Goal: Task Accomplishment & Management: Use online tool/utility

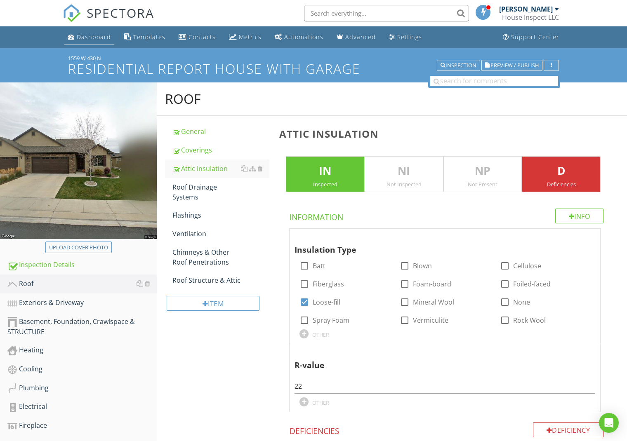
click at [92, 37] on div "Dashboard" at bounding box center [94, 37] width 34 height 8
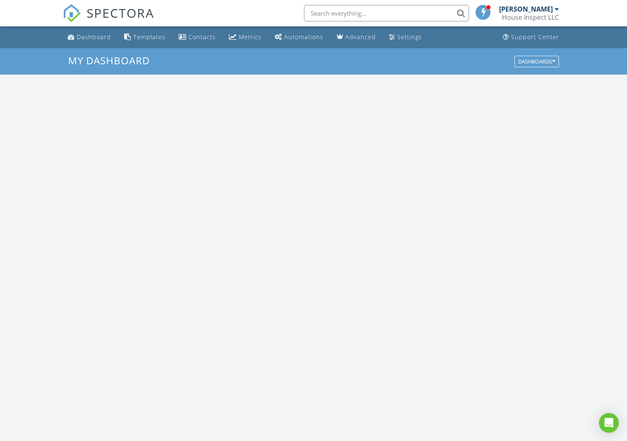
scroll to position [751, 628]
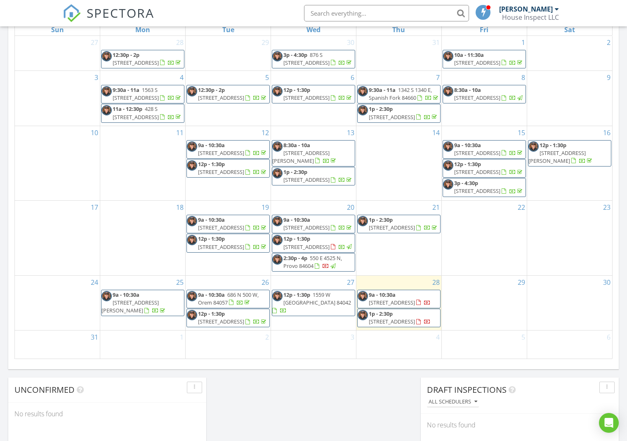
scroll to position [24, 0]
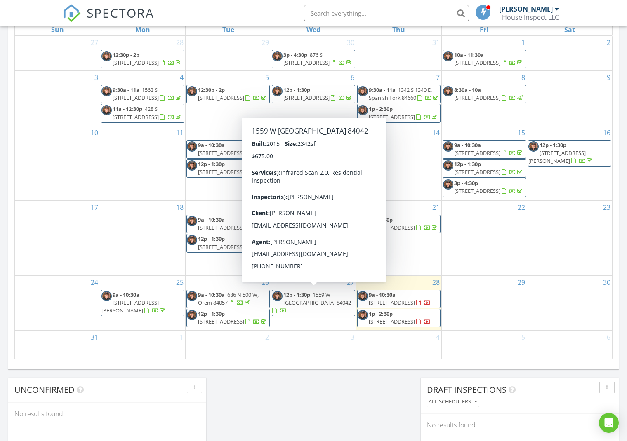
click at [317, 295] on span "1559 W 430 N, Lindon 84042" at bounding box center [317, 298] width 68 height 15
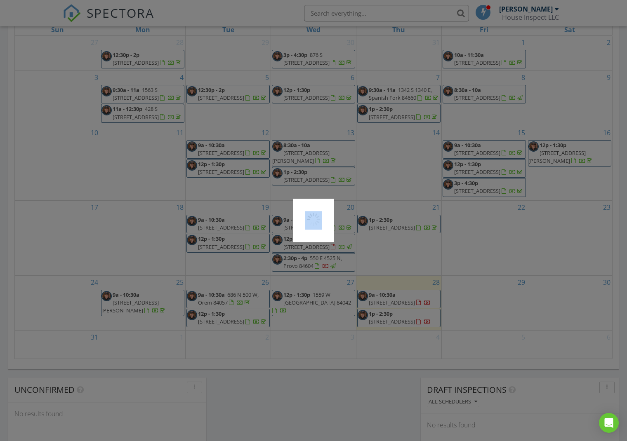
click at [317, 295] on div at bounding box center [313, 220] width 627 height 441
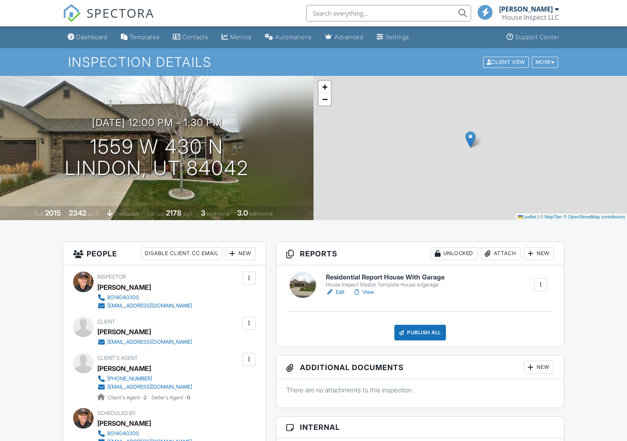
click at [306, 285] on div at bounding box center [303, 285] width 26 height 26
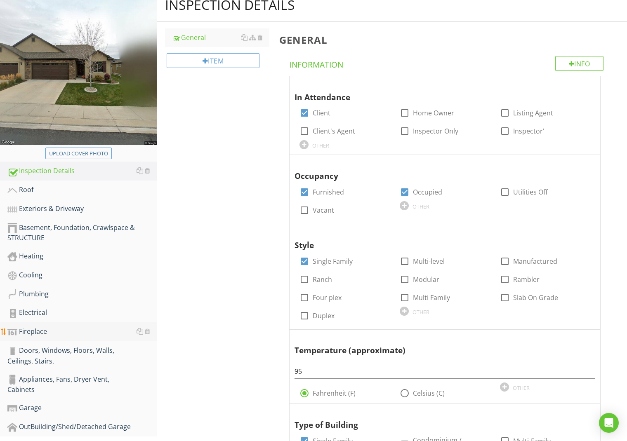
scroll to position [94, 0]
click at [35, 189] on div "Roof" at bounding box center [81, 189] width 149 height 11
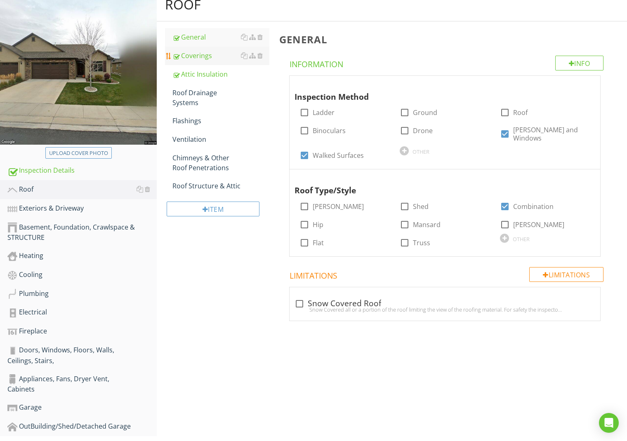
click at [202, 52] on div "Coverings" at bounding box center [220, 56] width 97 height 10
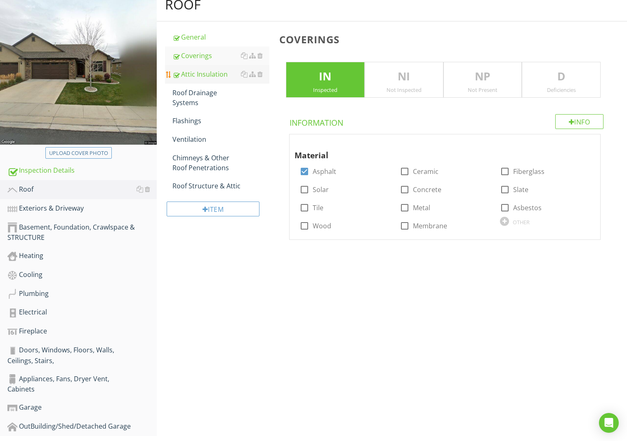
click at [195, 73] on div "Attic Insulation" at bounding box center [220, 74] width 97 height 10
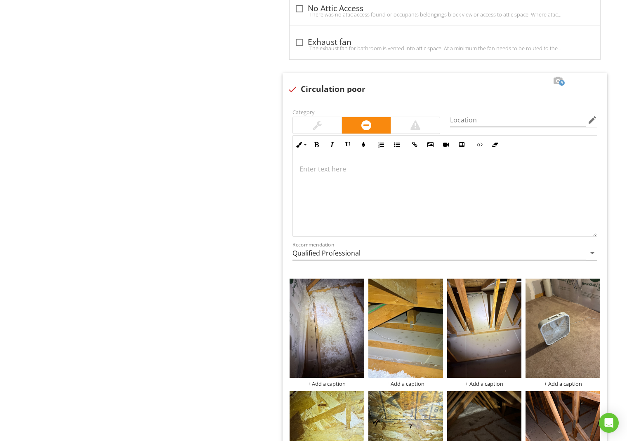
scroll to position [569, 0]
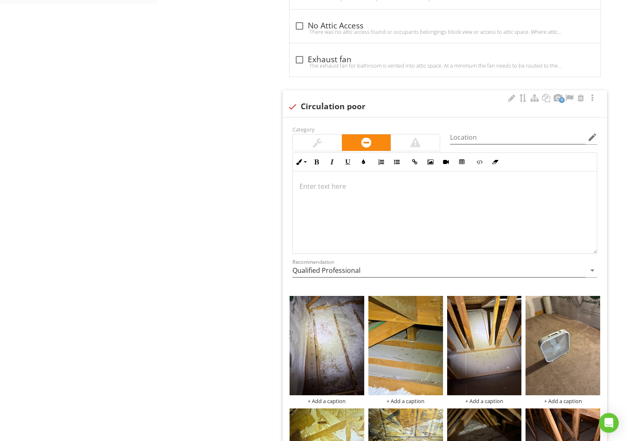
click at [340, 185] on p at bounding box center [445, 187] width 291 height 10
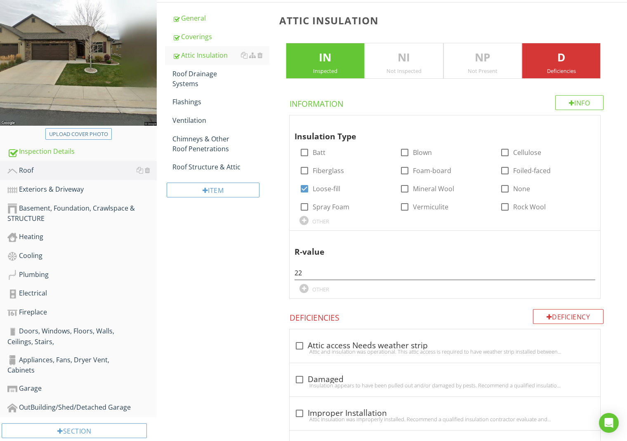
scroll to position [0, 0]
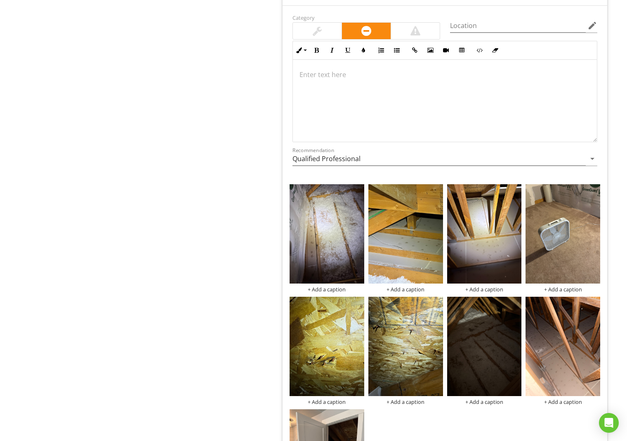
scroll to position [677, 0]
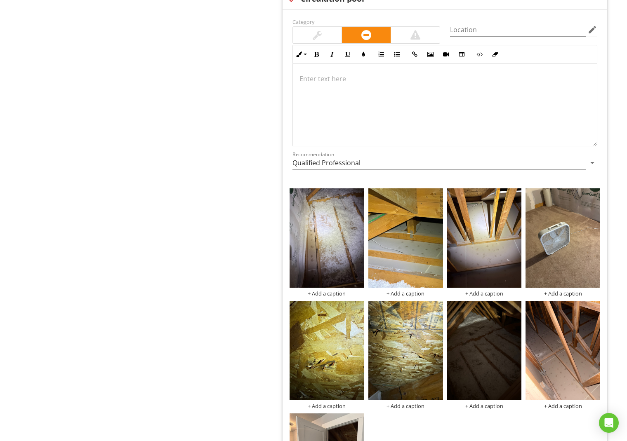
click at [377, 95] on div at bounding box center [445, 105] width 304 height 83
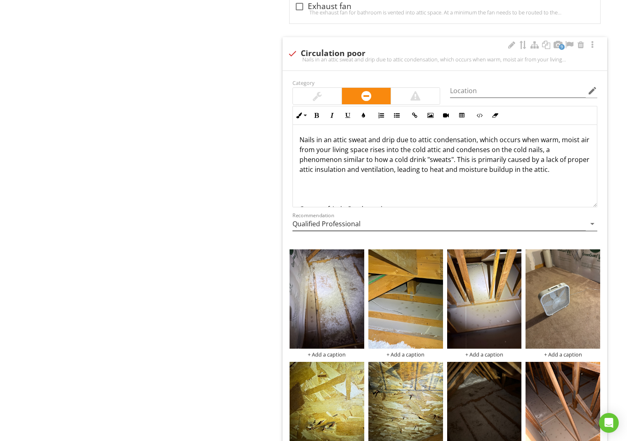
scroll to position [331, 0]
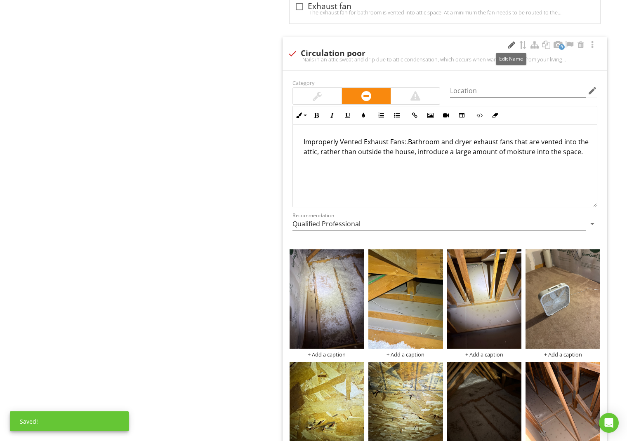
click at [510, 44] on div at bounding box center [512, 45] width 10 height 8
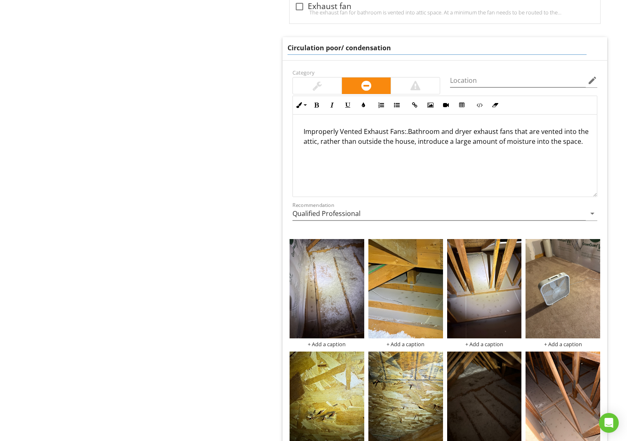
type input "Circulation poor/ condensation"
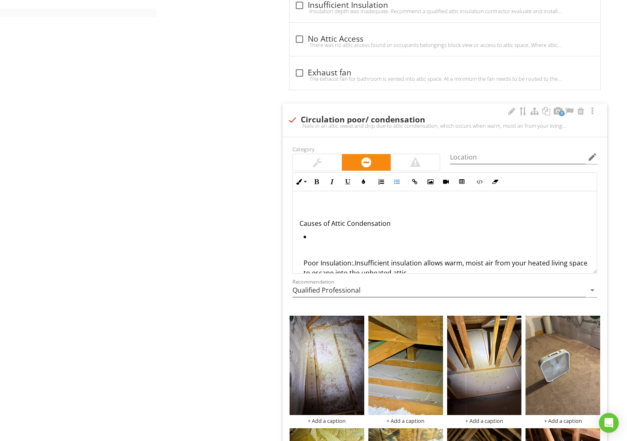
scroll to position [52, 0]
click at [304, 262] on div "Poor Insulation:.Insufficient insulation allows warm, moist air from your heate…" at bounding box center [447, 273] width 287 height 30
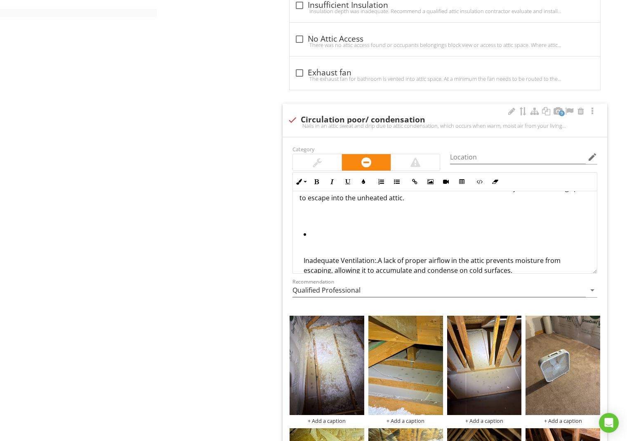
scroll to position [106, 0]
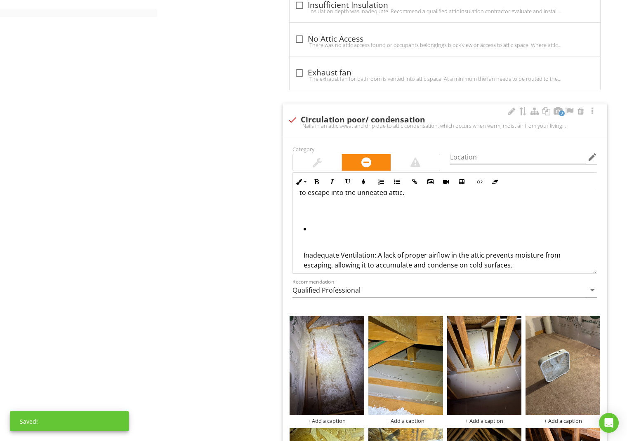
click at [302, 255] on ul "Inadequate Ventilation:.A lack of proper airflow in the attic prevents moisture…" at bounding box center [445, 336] width 291 height 224
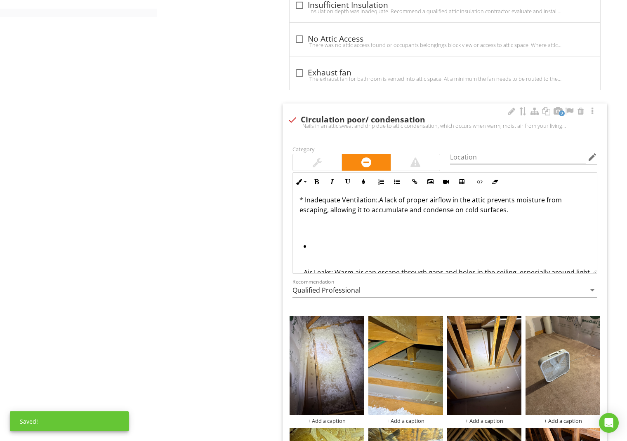
scroll to position [122, 0]
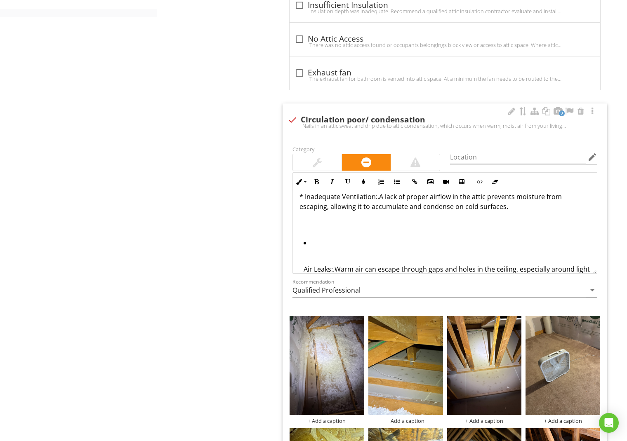
click at [302, 268] on ul "Air Leaks:.Warm air can escape through gaps and holes in the ceiling, especiall…" at bounding box center [445, 312] width 291 height 149
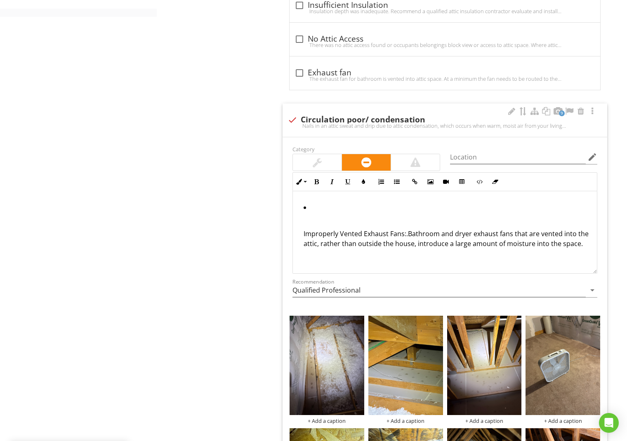
scroll to position [211, 0]
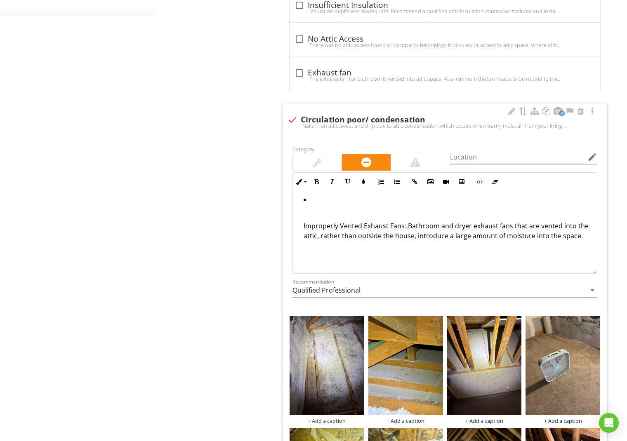
click at [301, 225] on ul "Improperly Vented Exhaust Fans:.Bathroom and dryer exhaust fans that are vented…" at bounding box center [445, 232] width 291 height 75
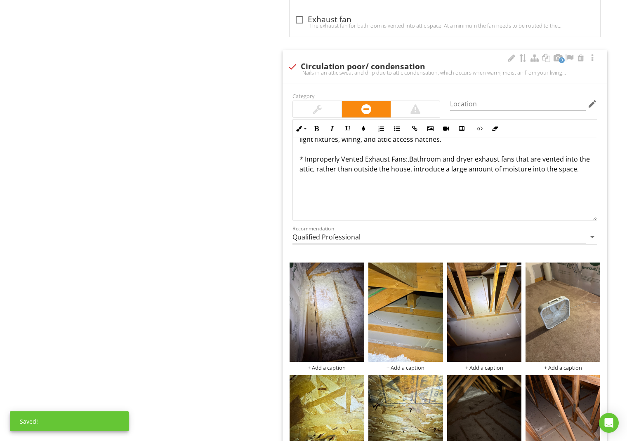
scroll to position [610, 0]
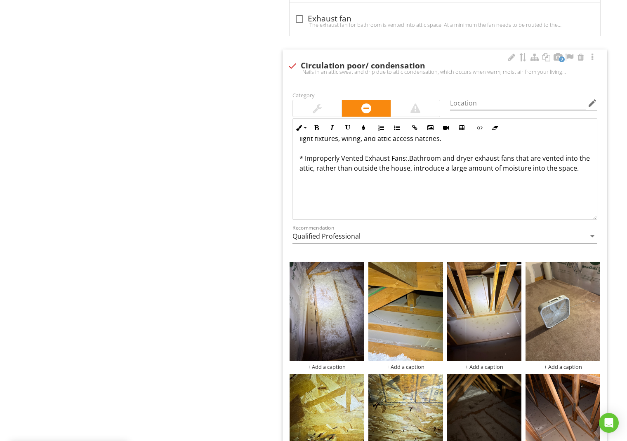
click at [423, 189] on p at bounding box center [445, 191] width 291 height 10
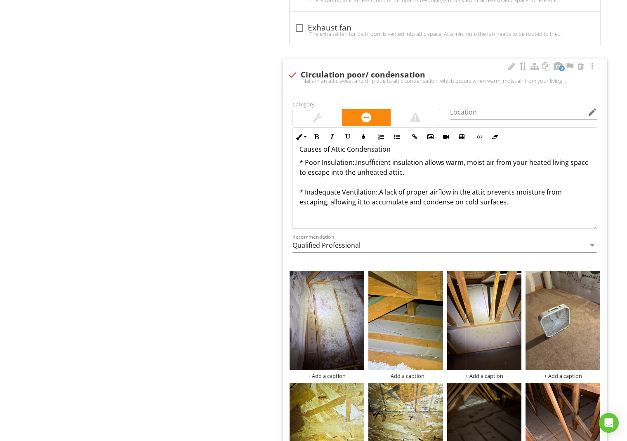
scroll to position [82, 0]
click at [336, 375] on div "+ Add a caption" at bounding box center [327, 376] width 75 height 7
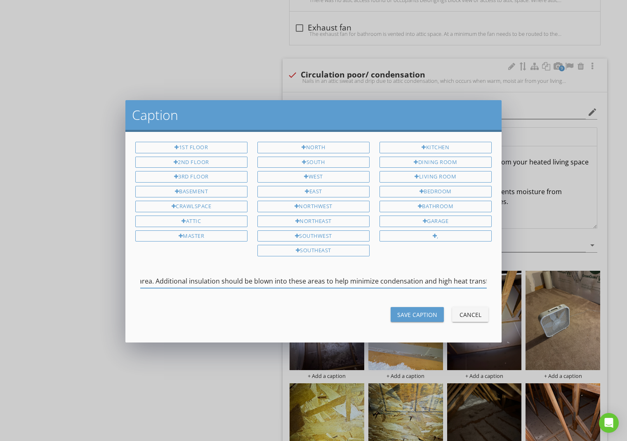
scroll to position [0, 254]
type input "Insulation is minimal in attic space adjacent to the unfinished storage room an…"
click at [419, 314] on div "Save Caption" at bounding box center [417, 315] width 40 height 9
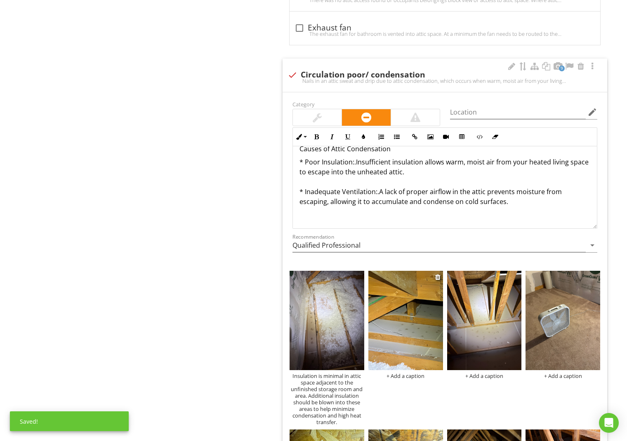
click at [415, 377] on div "+ Add a caption" at bounding box center [405, 376] width 75 height 7
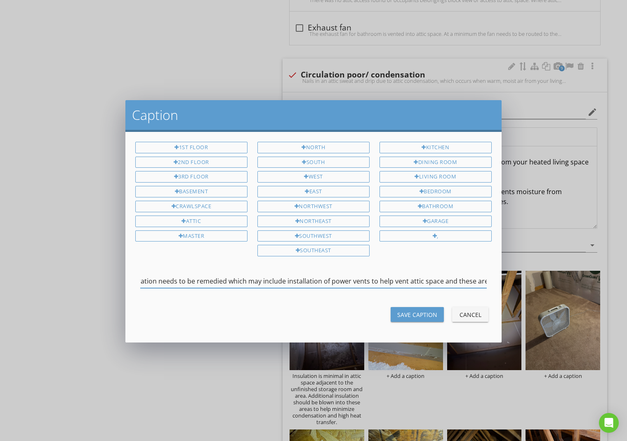
scroll to position [0, 352]
type input "Note the stains where condensation accumulates on nails in roof then drips onto…"
click at [412, 311] on div "Save Caption" at bounding box center [417, 315] width 40 height 9
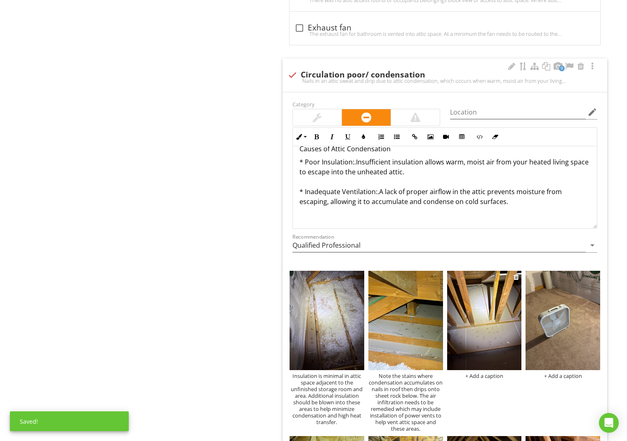
click at [489, 378] on div "+ Add a caption" at bounding box center [484, 376] width 75 height 7
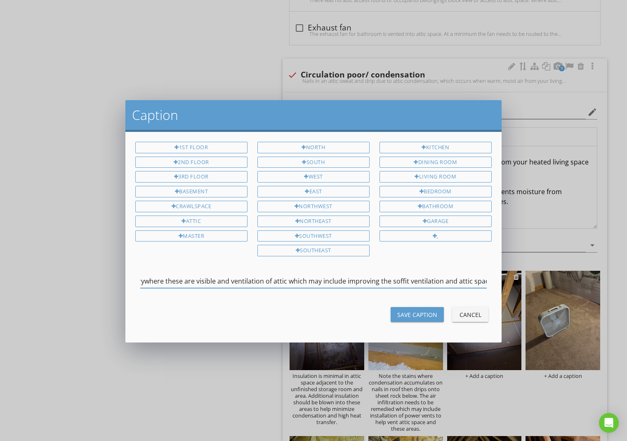
scroll to position [0, 228]
type input "Additional view of drips and condensation. Added insulation needed everywhere t…"
click at [421, 311] on div "Save Caption" at bounding box center [417, 315] width 40 height 9
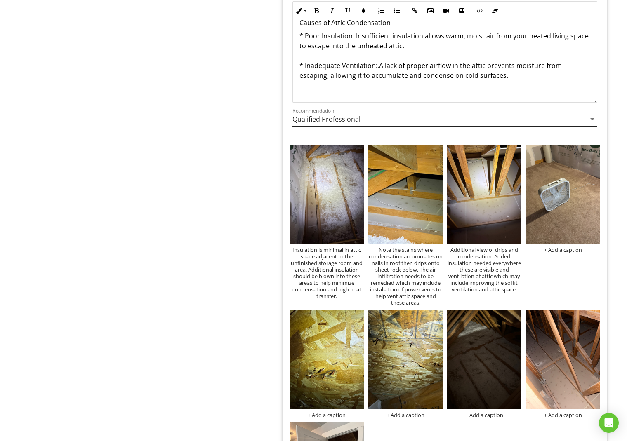
scroll to position [731, 0]
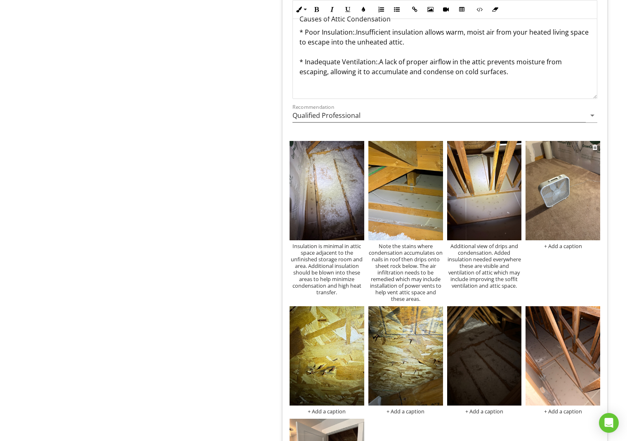
click at [566, 246] on div "+ Add a caption" at bounding box center [563, 246] width 75 height 7
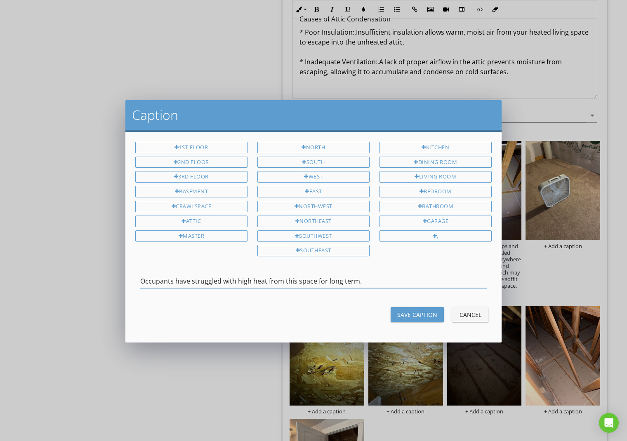
type input "Occupants have struggled with high heat from this space for long term."
click at [414, 311] on div "Save Caption" at bounding box center [417, 315] width 40 height 9
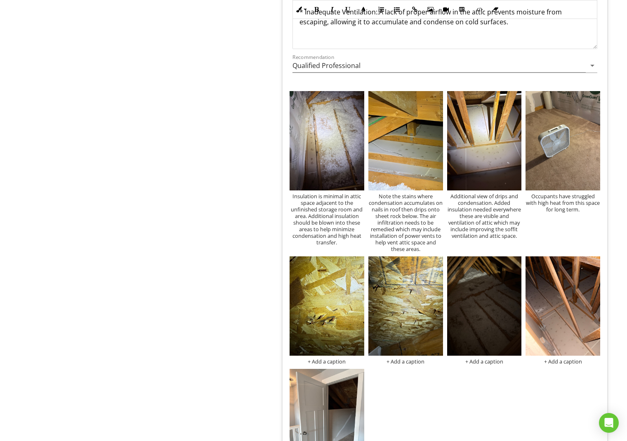
scroll to position [793, 0]
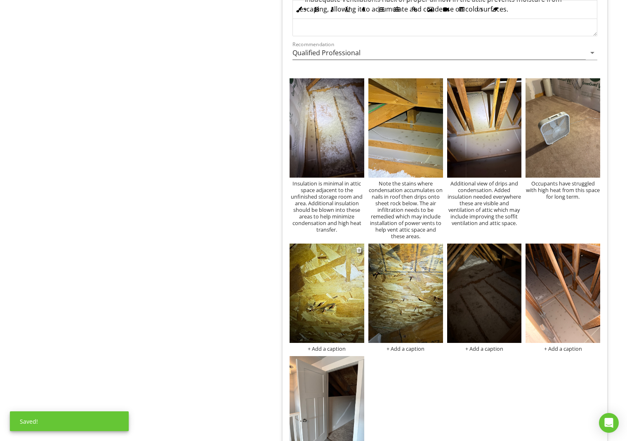
click at [337, 347] on div "+ Add a caption" at bounding box center [327, 349] width 75 height 7
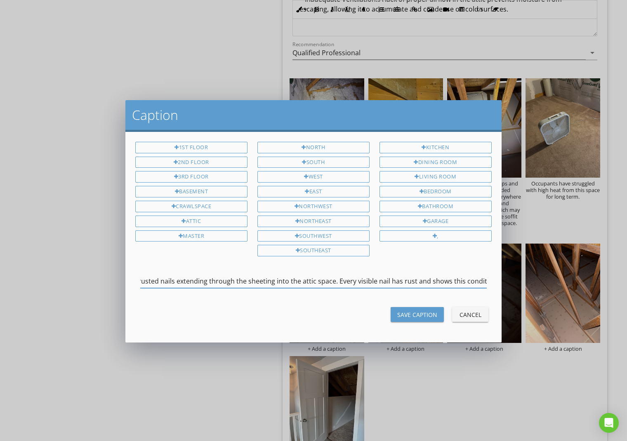
scroll to position [0, 70]
type input "Close up view of the rusted nails extending through the sheeting into the attic…"
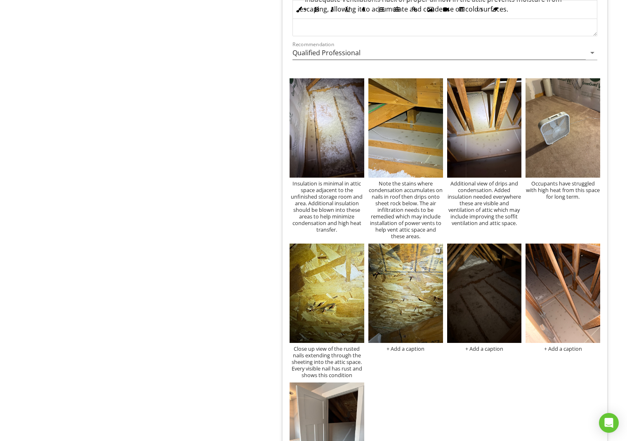
click at [417, 348] on div "+ Add a caption" at bounding box center [405, 349] width 75 height 7
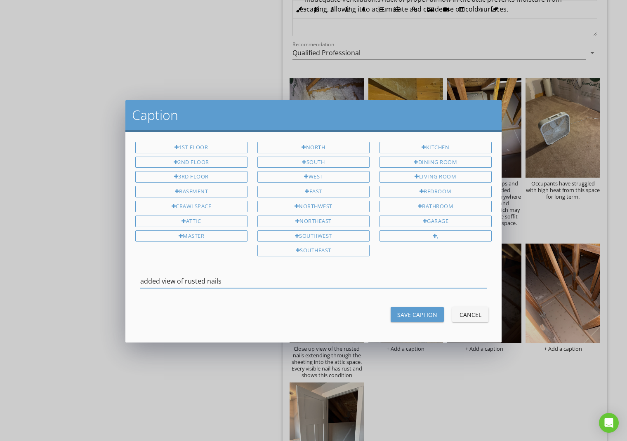
type input "added view of rusted nails"
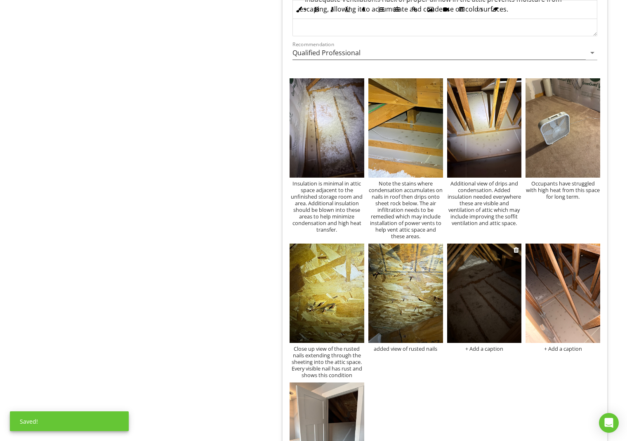
click at [487, 349] on div "+ Add a caption" at bounding box center [484, 349] width 75 height 7
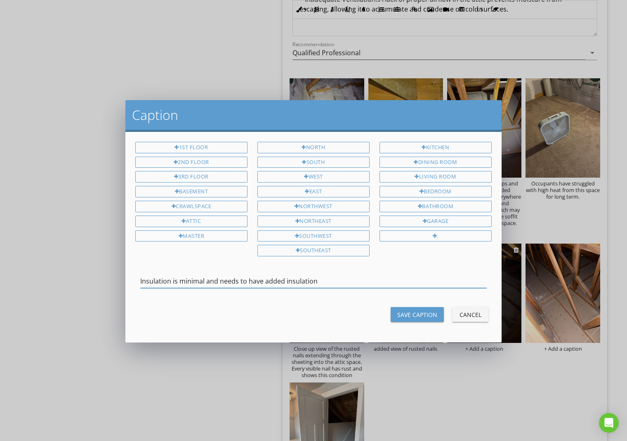
type input "Insulation is minimal and needs to have added insulation"
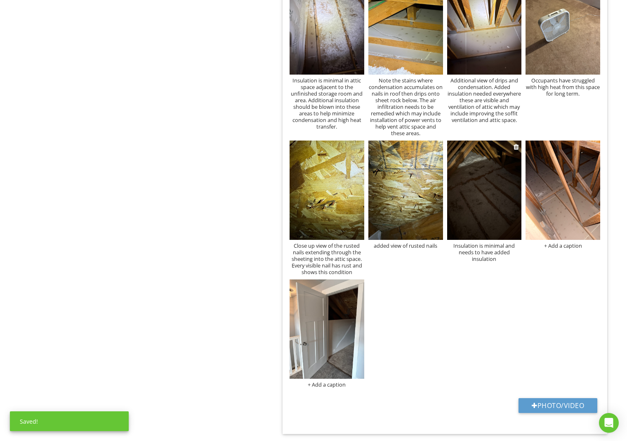
scroll to position [897, 0]
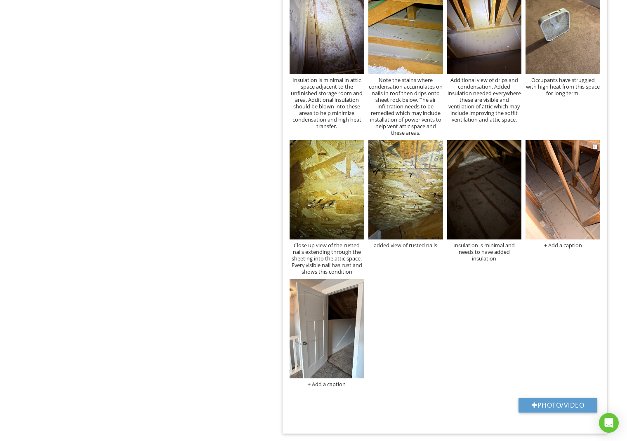
click at [564, 245] on div "+ Add a caption" at bounding box center [563, 245] width 75 height 7
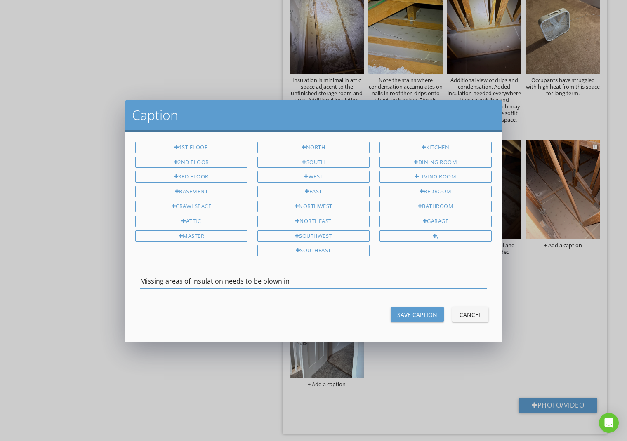
type input "Missing areas of insulation needs to be blown in"
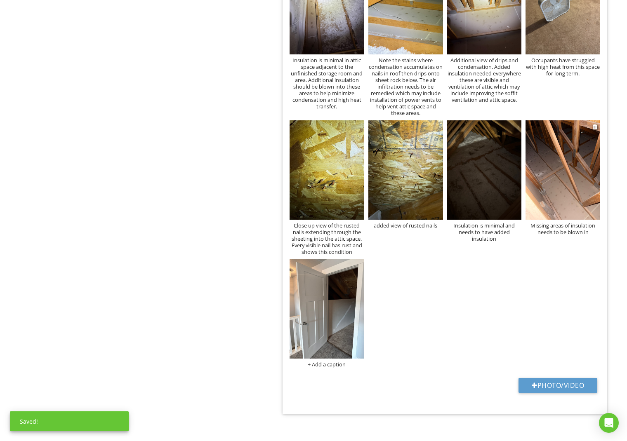
scroll to position [923, 0]
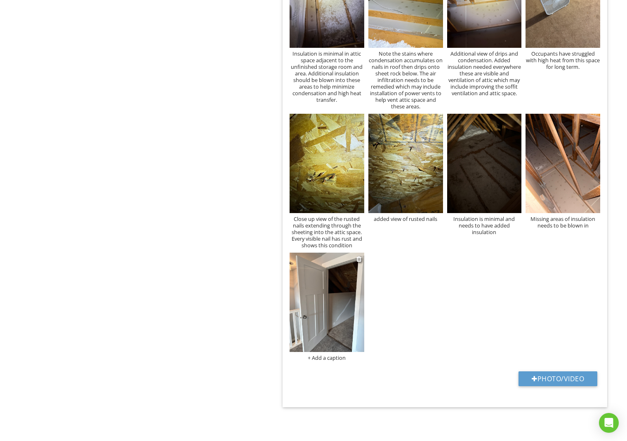
click at [333, 359] on div "+ Add a caption" at bounding box center [327, 358] width 75 height 7
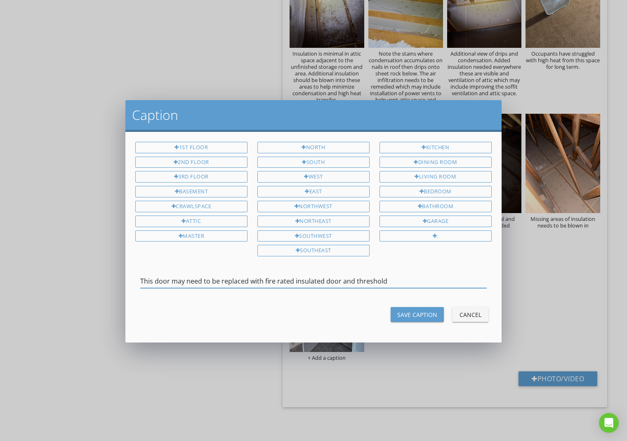
type input "This door may need to be replaced with fire rated insulated door and threshold"
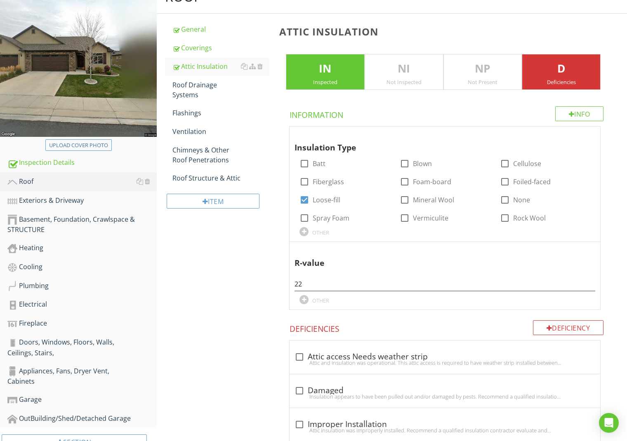
scroll to position [0, 0]
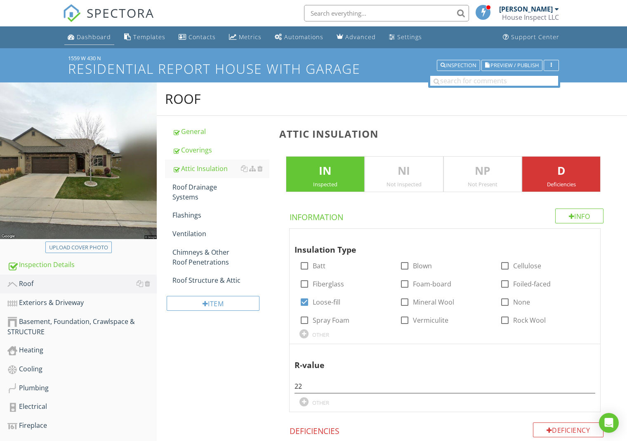
click at [94, 37] on div "Dashboard" at bounding box center [94, 37] width 34 height 8
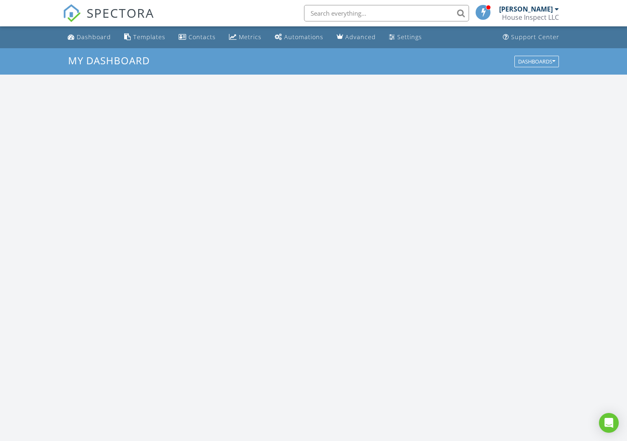
scroll to position [751, 628]
